Goal: Task Accomplishment & Management: Complete application form

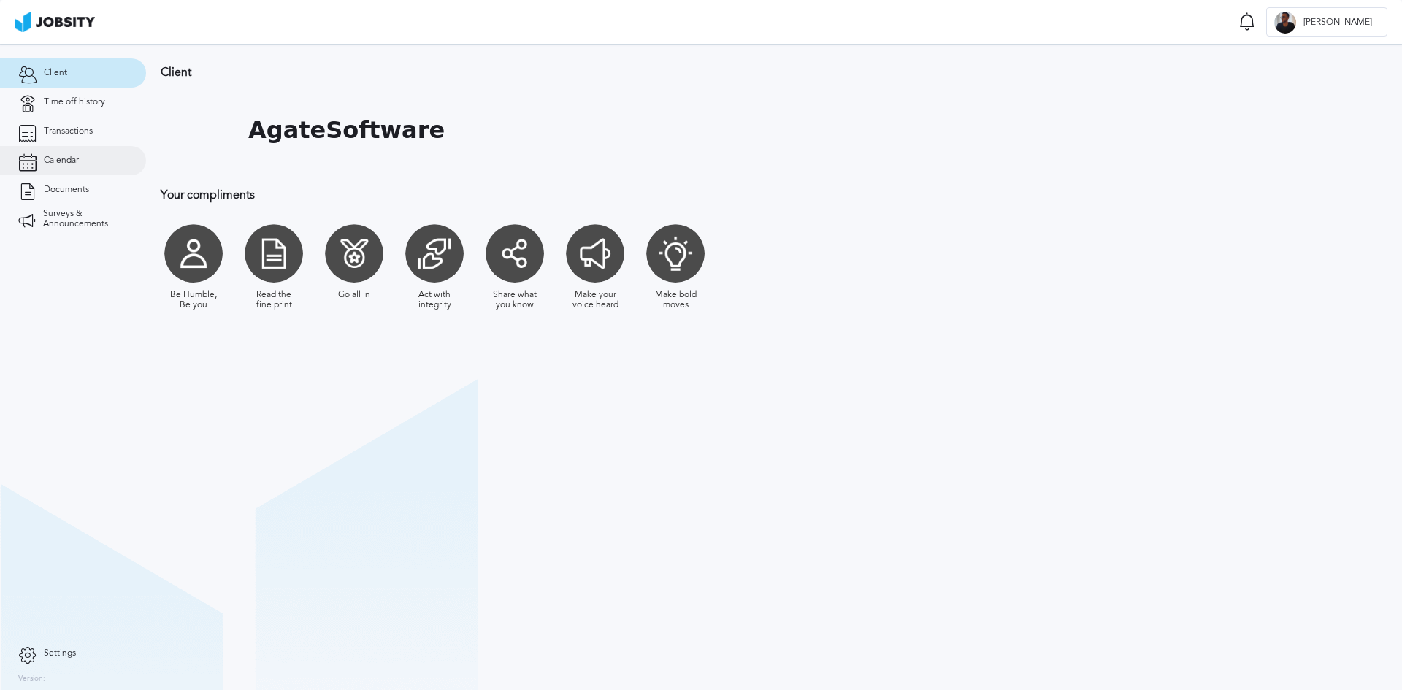
click at [61, 158] on span "Calendar" at bounding box center [61, 161] width 35 height 10
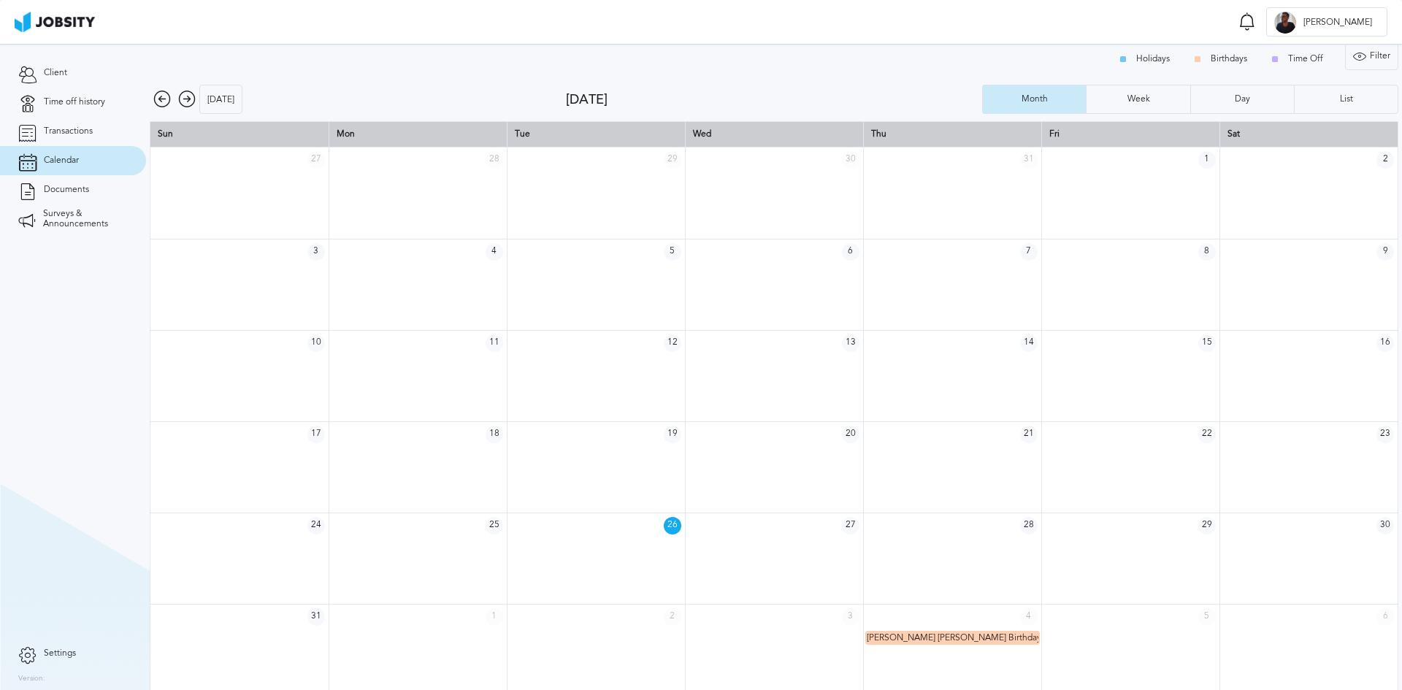
scroll to position [20, 0]
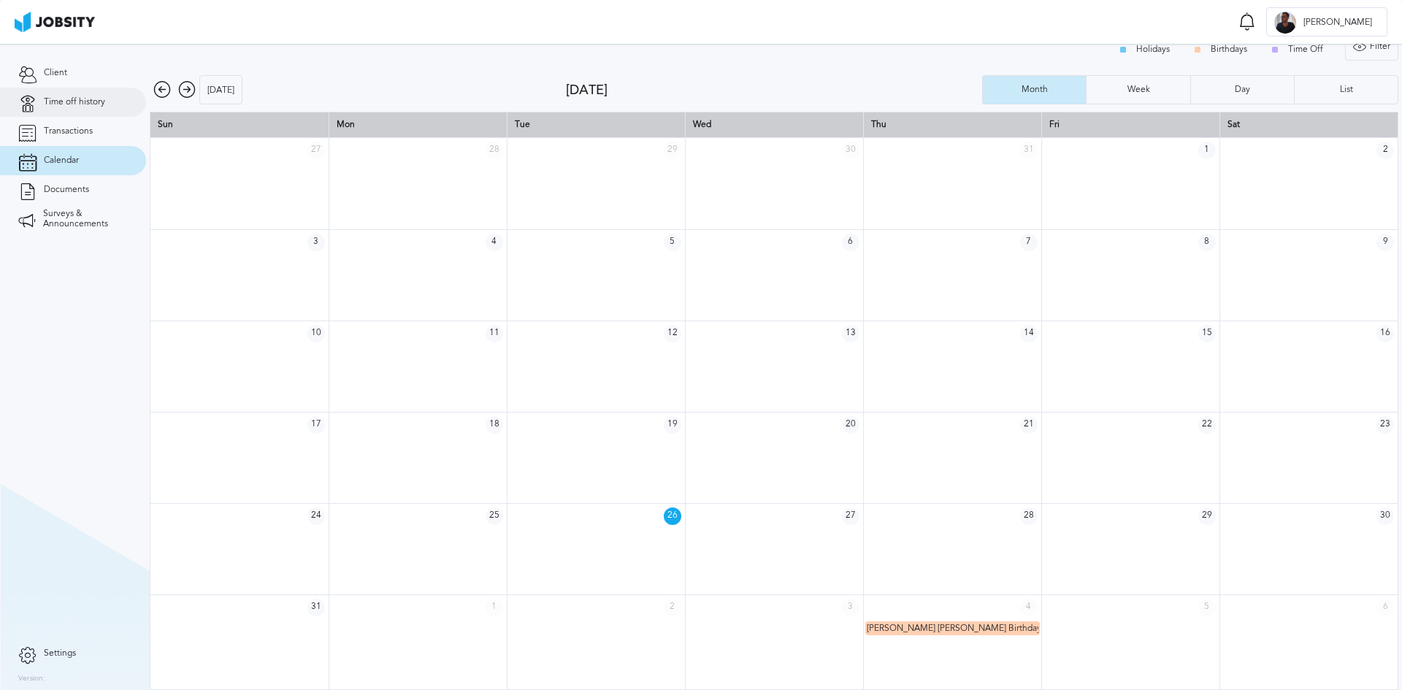
click at [57, 108] on link "Time off history" at bounding box center [73, 102] width 146 height 29
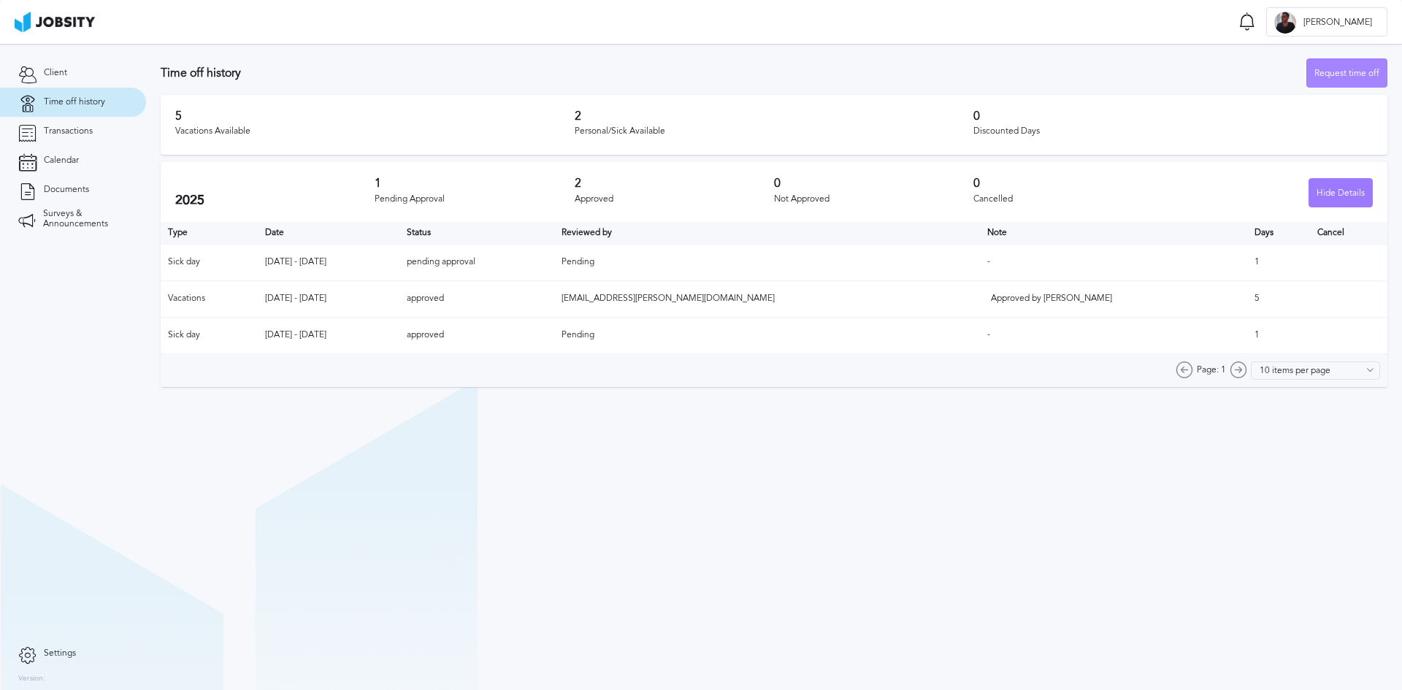
click at [1338, 82] on div "Request time off" at bounding box center [1347, 73] width 80 height 29
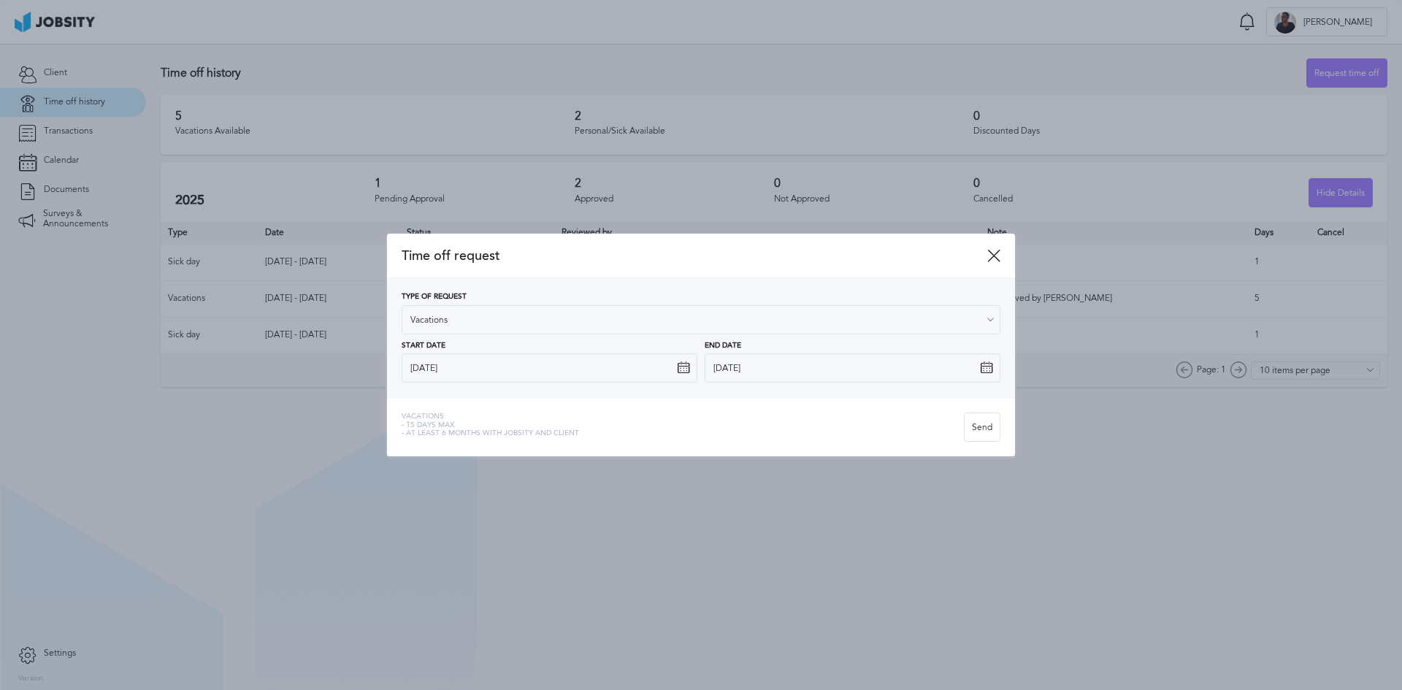
click at [687, 368] on icon at bounding box center [683, 367] width 13 height 13
click at [681, 369] on icon at bounding box center [683, 367] width 13 height 13
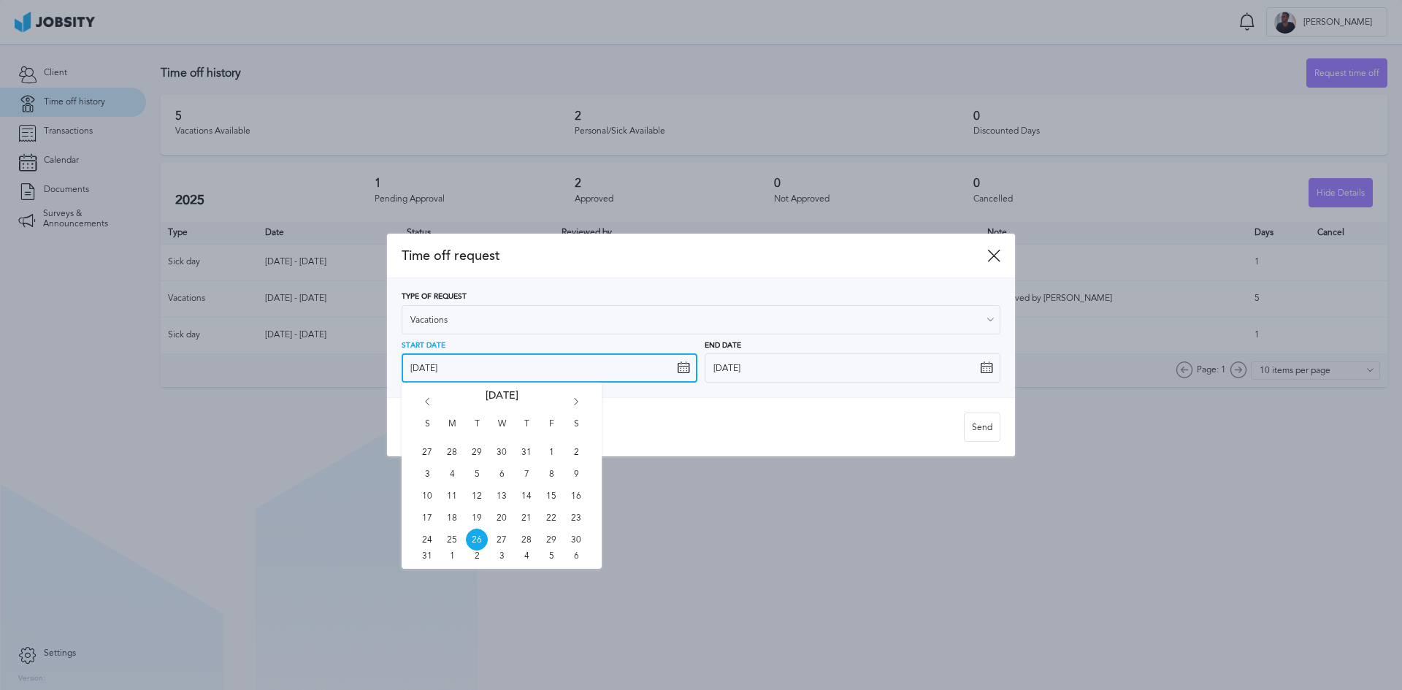
click at [542, 368] on input "[DATE]" at bounding box center [550, 367] width 296 height 29
click at [546, 538] on span "29" at bounding box center [551, 540] width 22 height 22
type input "[DATE]"
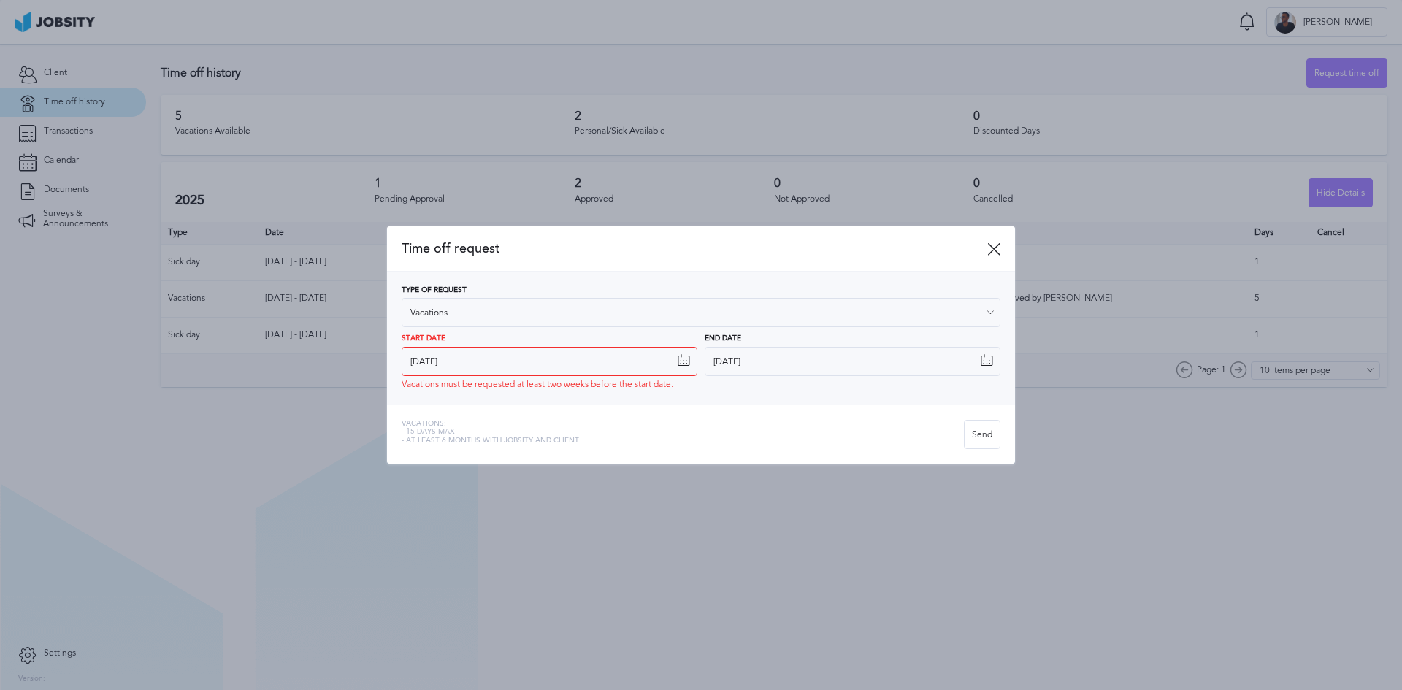
click at [992, 367] on icon at bounding box center [986, 360] width 13 height 13
click at [986, 366] on icon at bounding box center [986, 360] width 13 height 13
click at [983, 360] on icon at bounding box center [986, 360] width 13 height 13
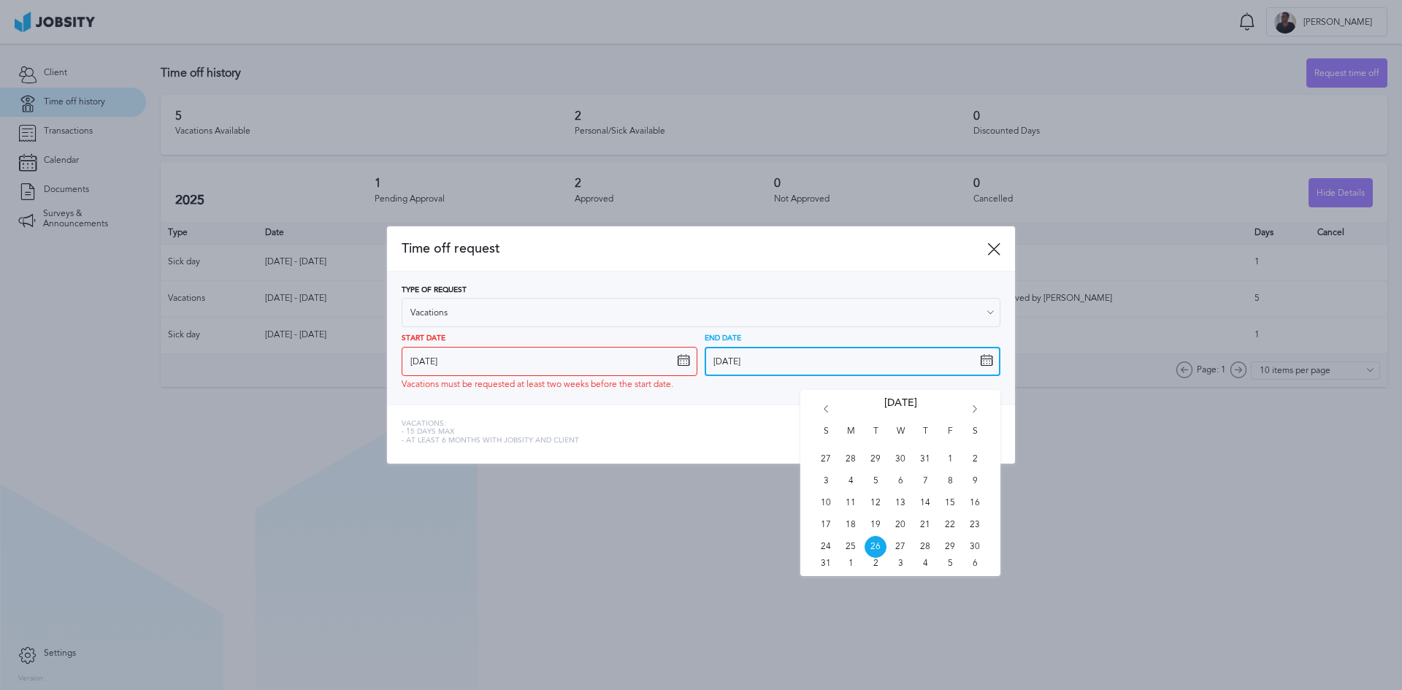
click at [761, 356] on input "[DATE]" at bounding box center [853, 361] width 296 height 29
click at [949, 542] on span "29" at bounding box center [950, 547] width 22 height 22
type input "[DATE]"
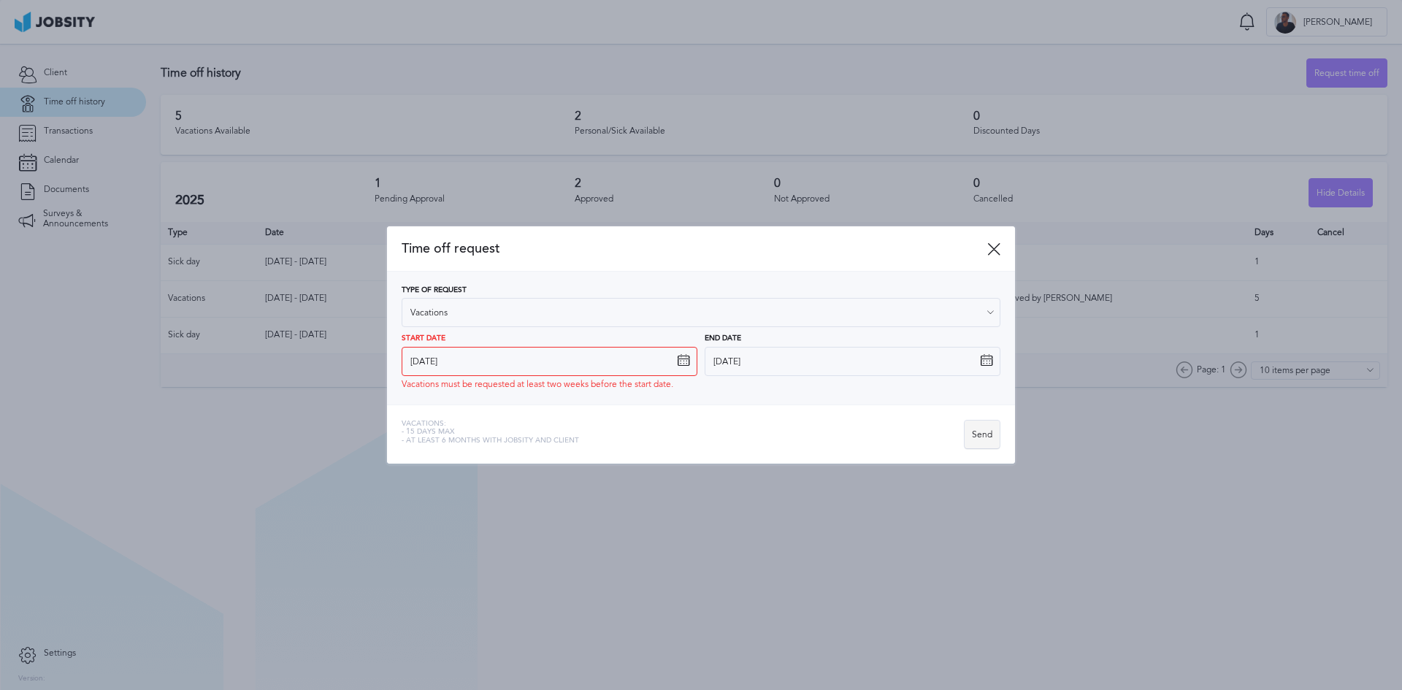
click at [986, 437] on div "Send" at bounding box center [981, 435] width 35 height 29
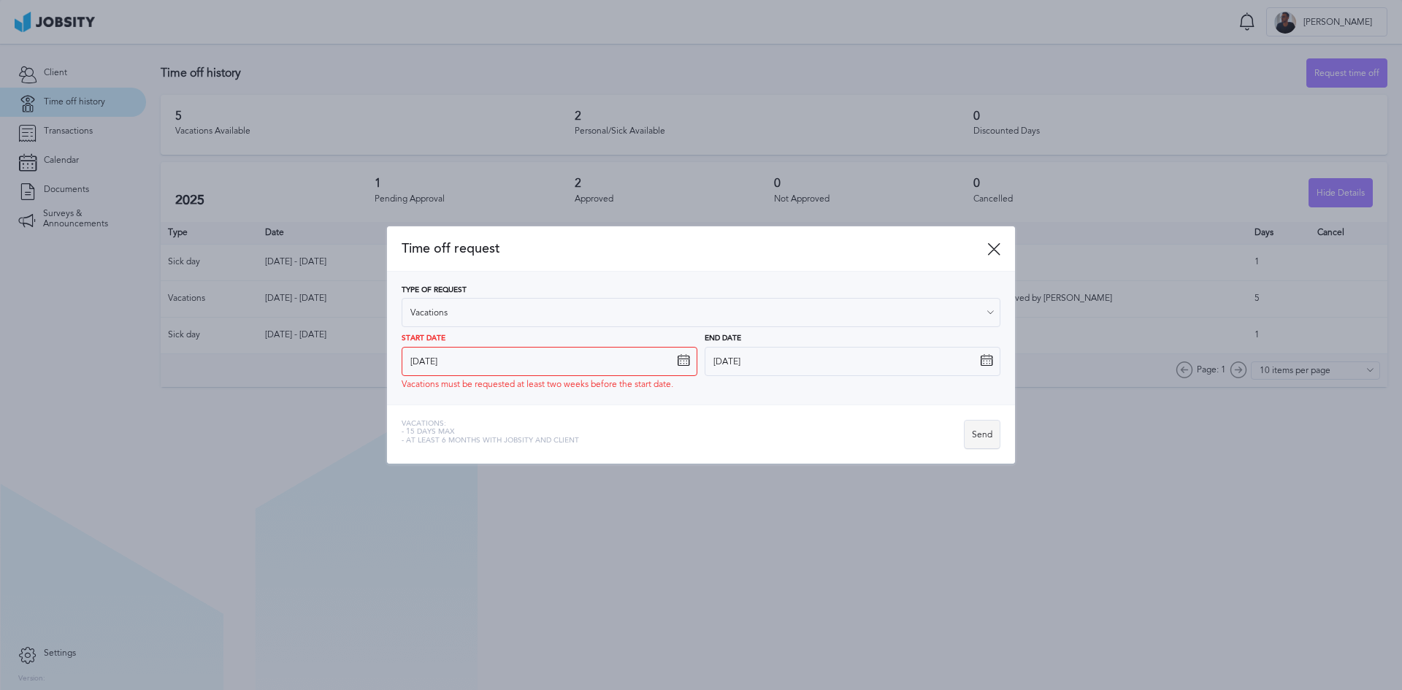
click at [986, 437] on div "Send" at bounding box center [981, 435] width 35 height 29
click at [984, 309] on icon at bounding box center [989, 312] width 13 height 13
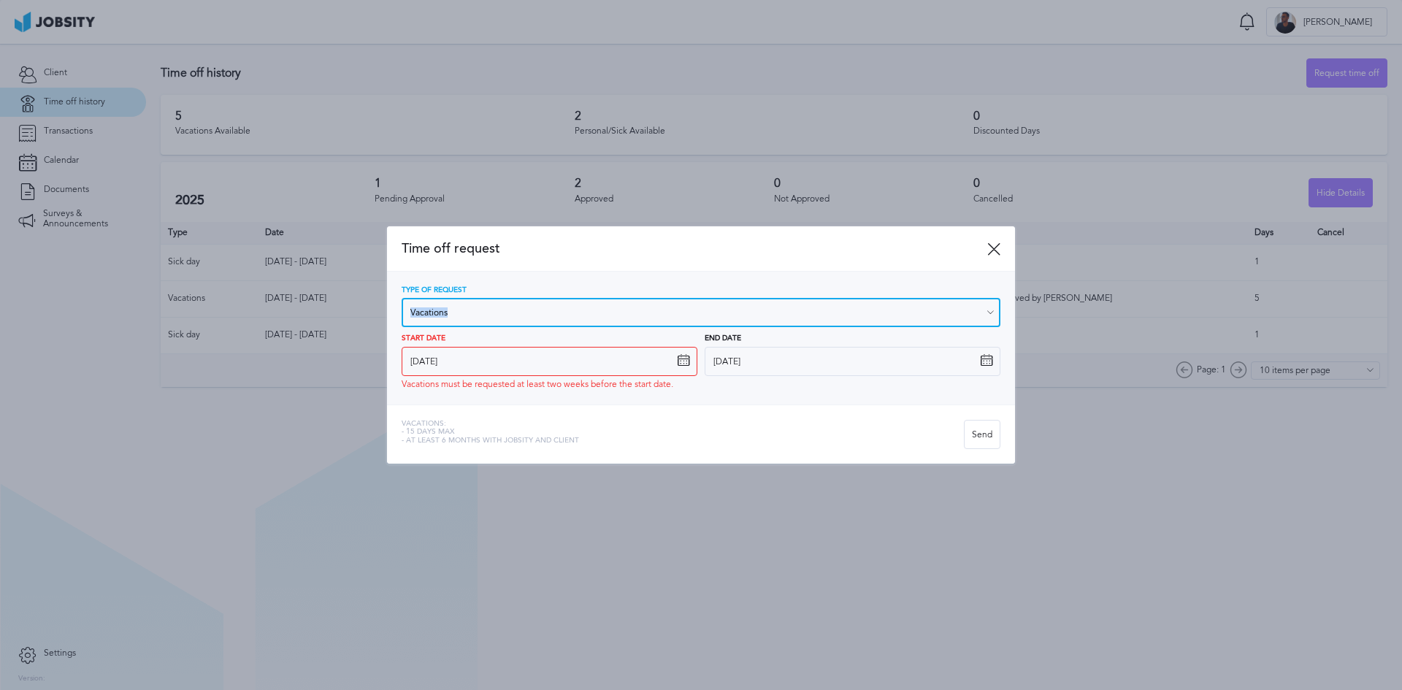
click at [997, 316] on input "Vacations" at bounding box center [701, 312] width 599 height 29
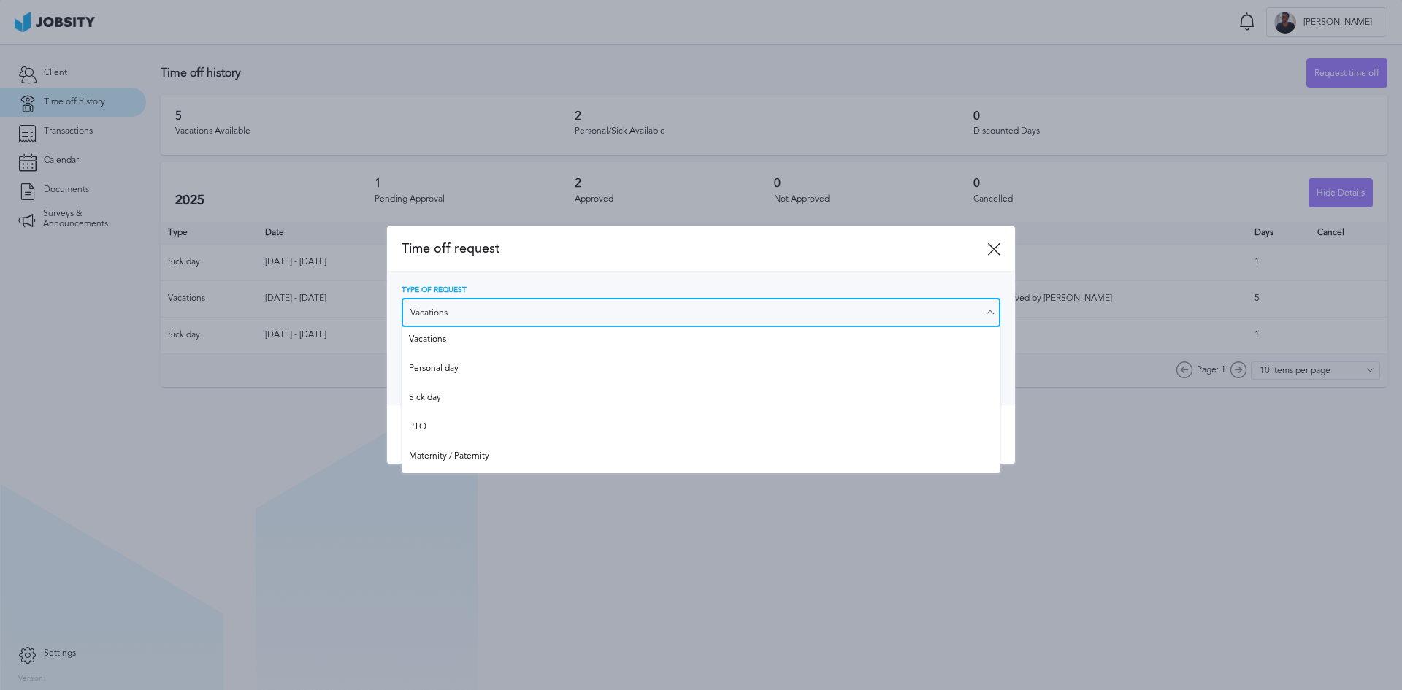
click at [997, 316] on input "Vacations" at bounding box center [701, 312] width 599 height 29
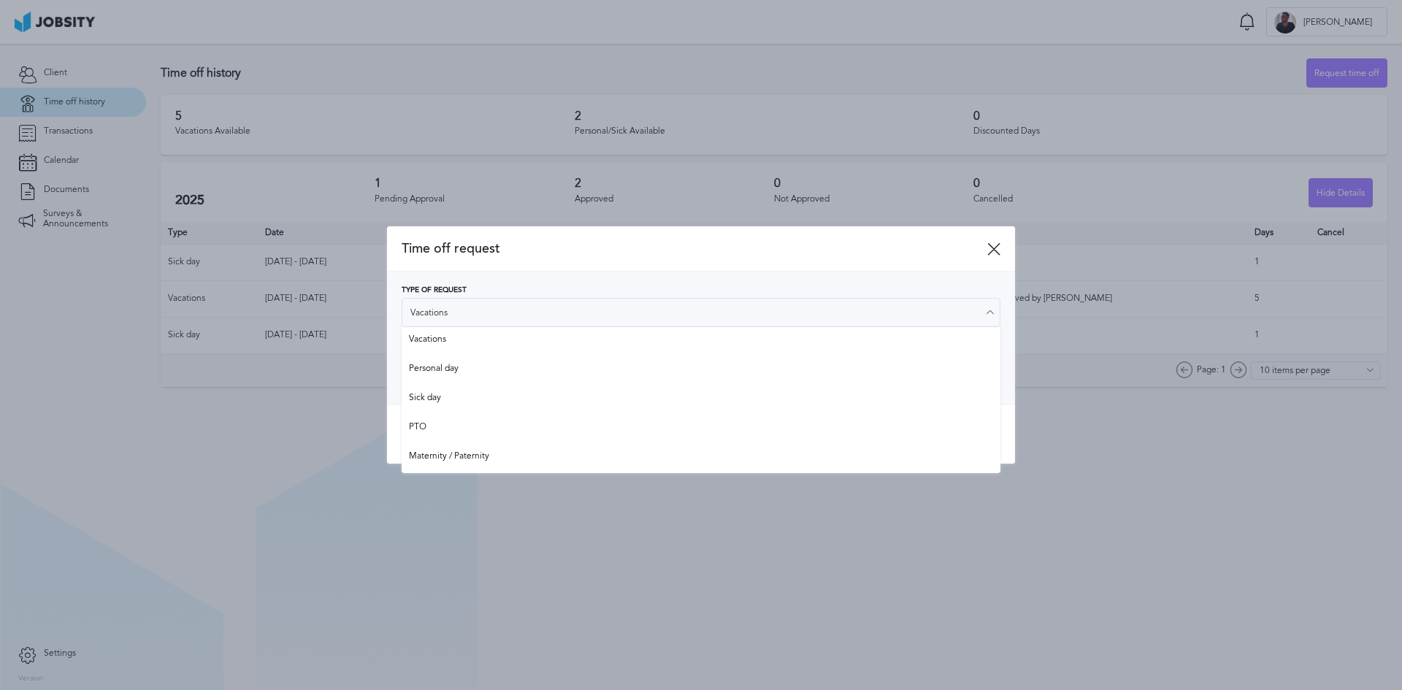
click at [990, 317] on icon at bounding box center [989, 312] width 13 height 13
